Goal: Book appointment/travel/reservation

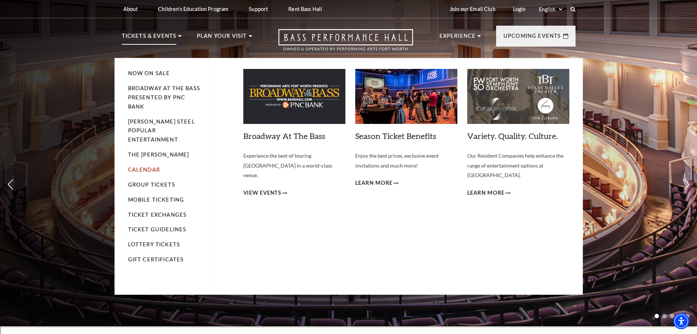
click at [146, 166] on link "Calendar" at bounding box center [144, 169] width 32 height 6
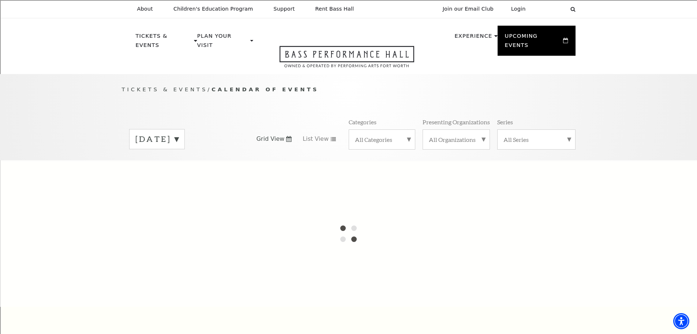
scroll to position [65, 0]
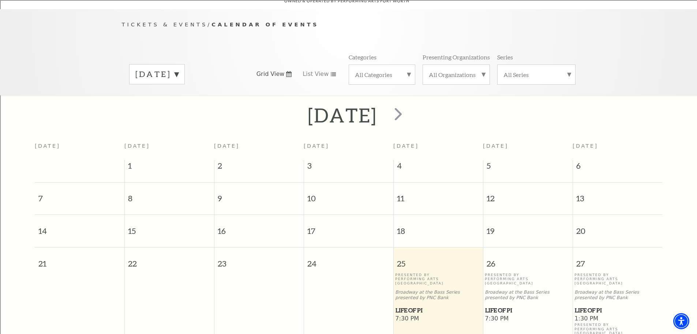
click at [179, 68] on label "[DATE]" at bounding box center [156, 73] width 43 height 11
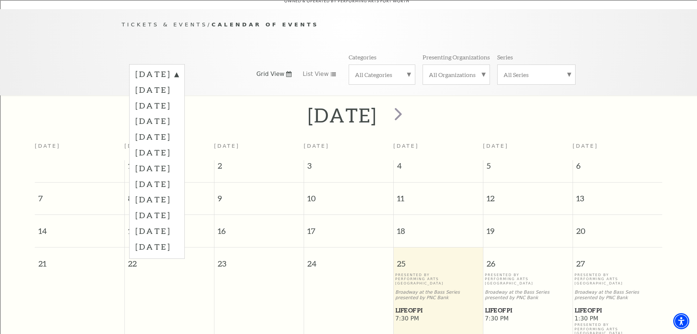
click at [179, 113] on label "[DATE]" at bounding box center [156, 121] width 43 height 16
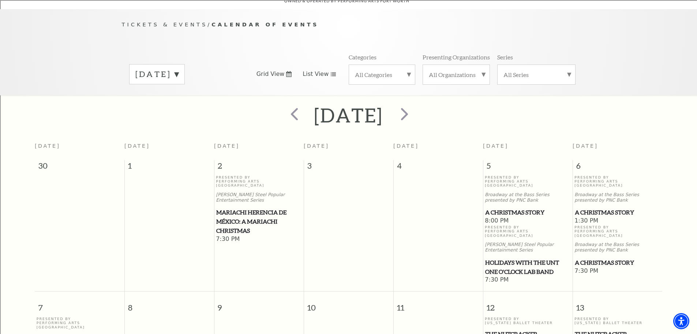
scroll to position [0, 0]
